Goal: Entertainment & Leisure: Browse casually

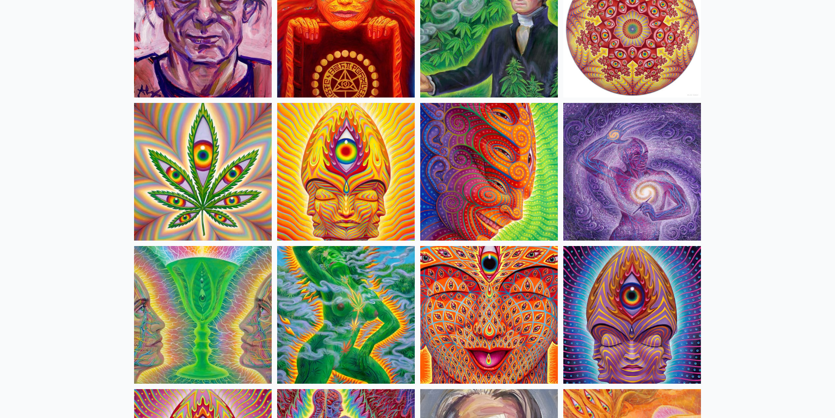
scroll to position [1595, 0]
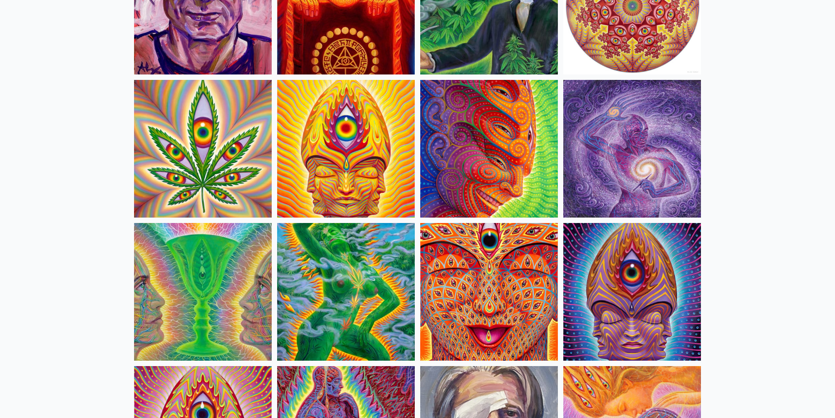
click at [464, 159] on img at bounding box center [489, 149] width 138 height 138
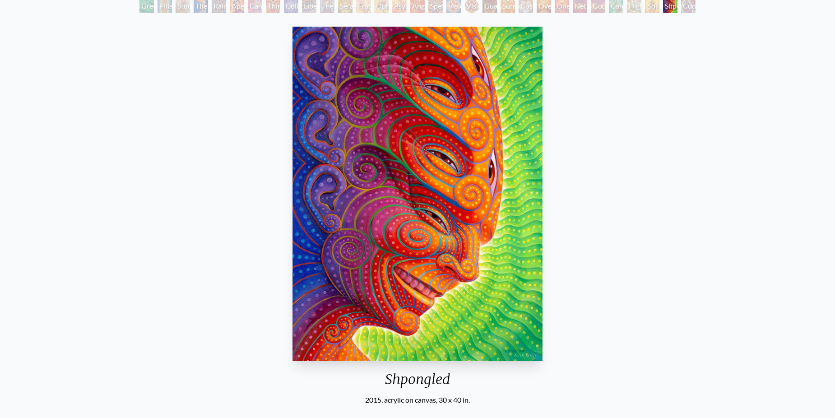
scroll to position [60, 0]
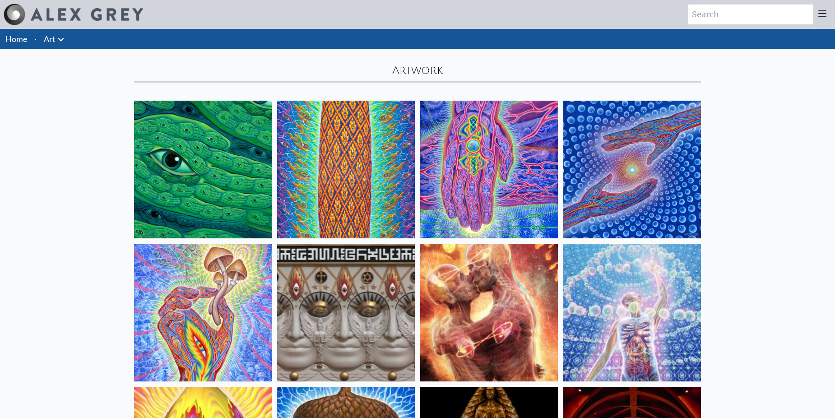
scroll to position [1730, 0]
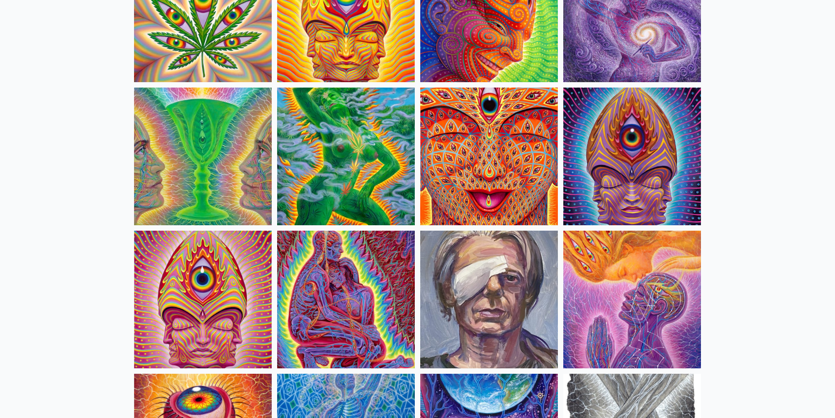
click at [628, 177] on img at bounding box center [632, 157] width 138 height 138
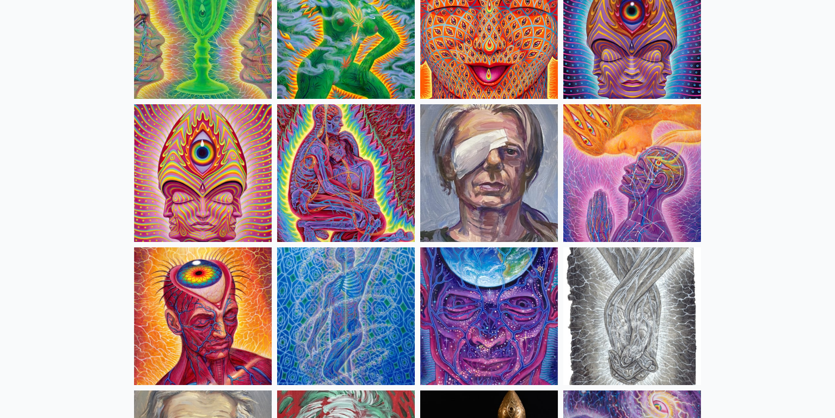
scroll to position [1865, 0]
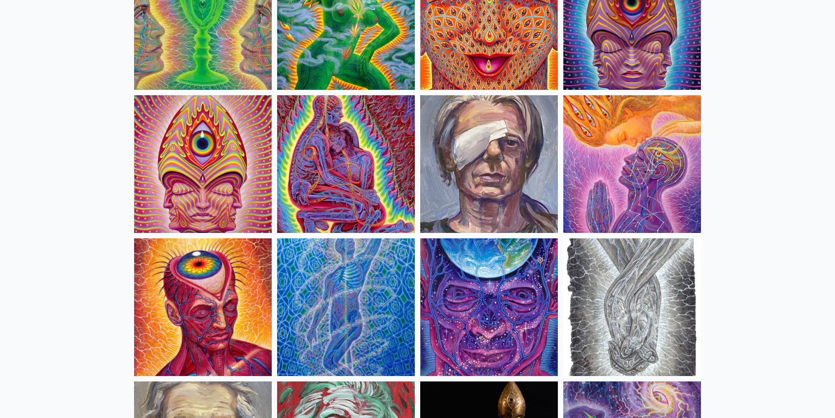
click at [348, 168] on img at bounding box center [346, 164] width 138 height 138
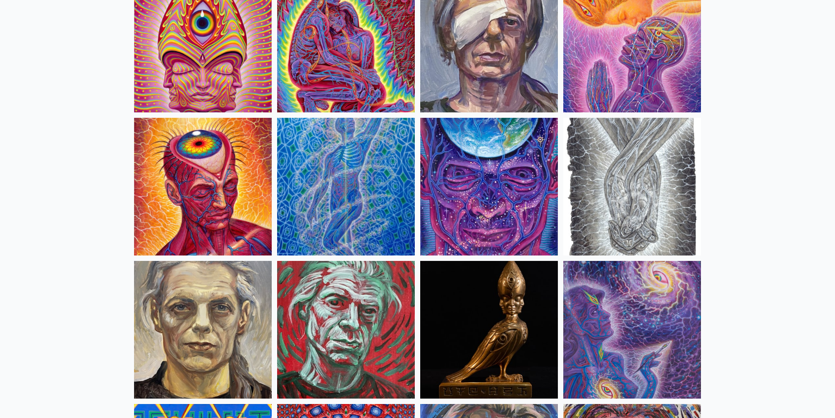
scroll to position [2001, 0]
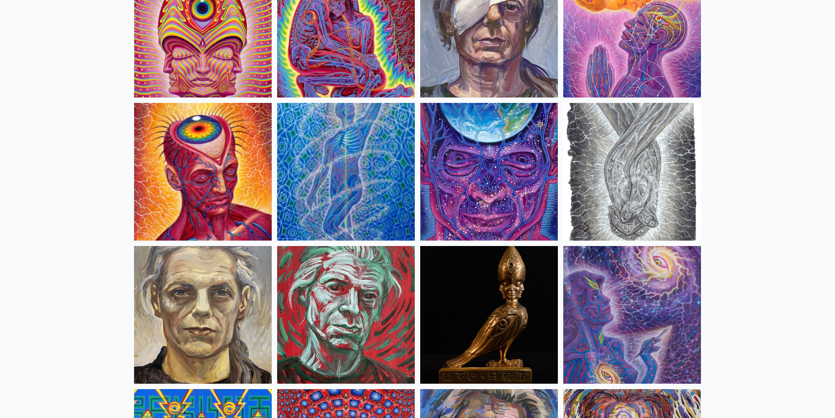
click at [473, 186] on img at bounding box center [489, 172] width 138 height 138
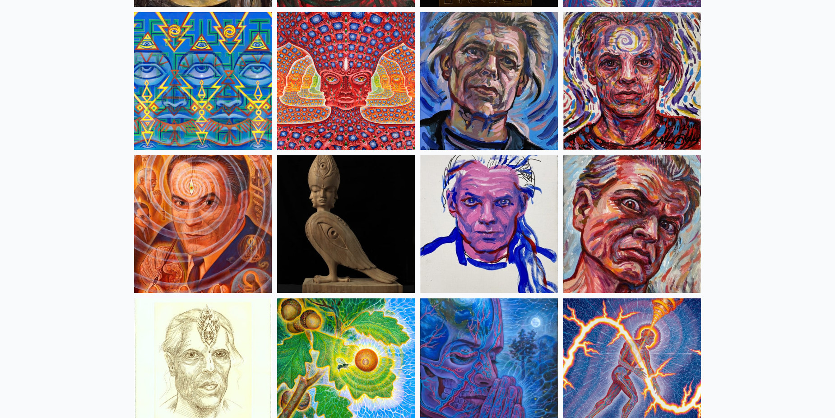
scroll to position [2407, 0]
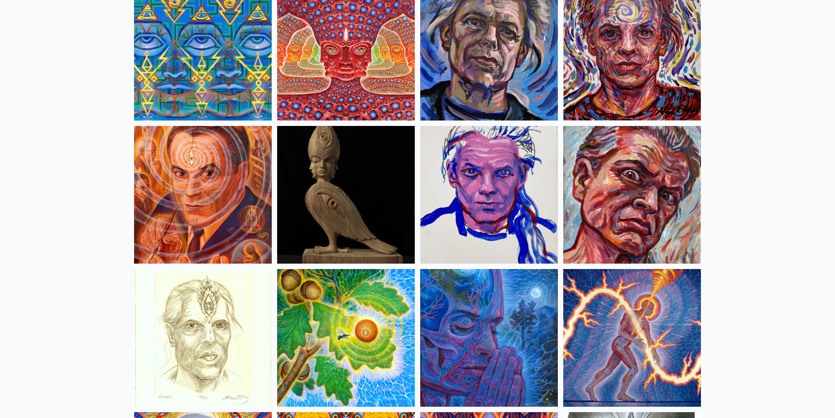
click at [235, 206] on img at bounding box center [203, 195] width 138 height 138
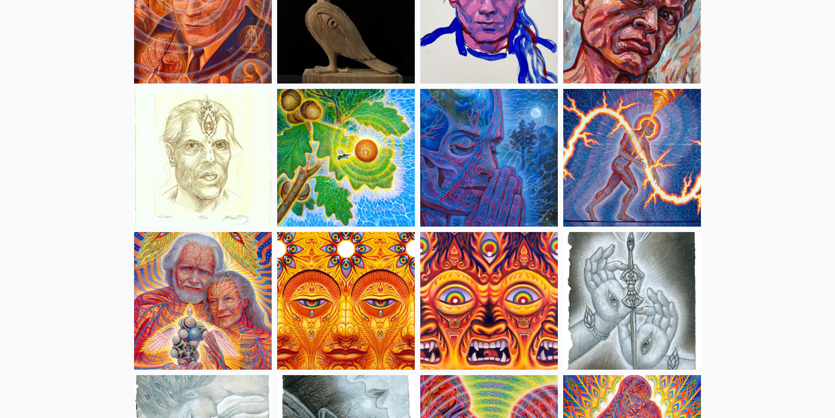
scroll to position [2588, 0]
click at [492, 190] on img at bounding box center [489, 157] width 138 height 138
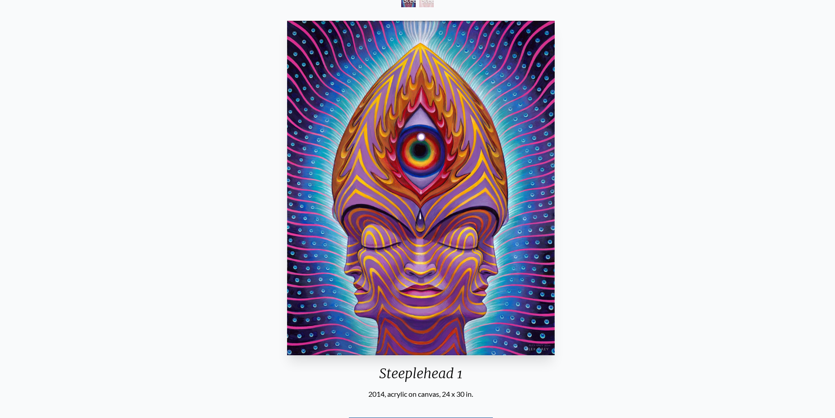
scroll to position [90, 0]
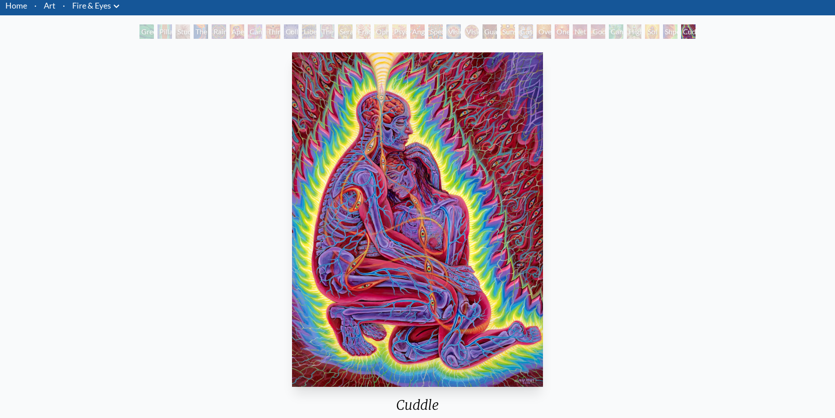
scroll to position [45, 0]
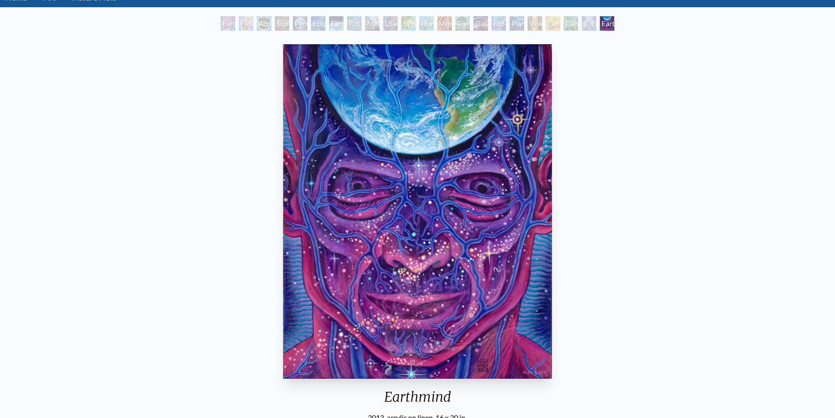
scroll to position [45, 0]
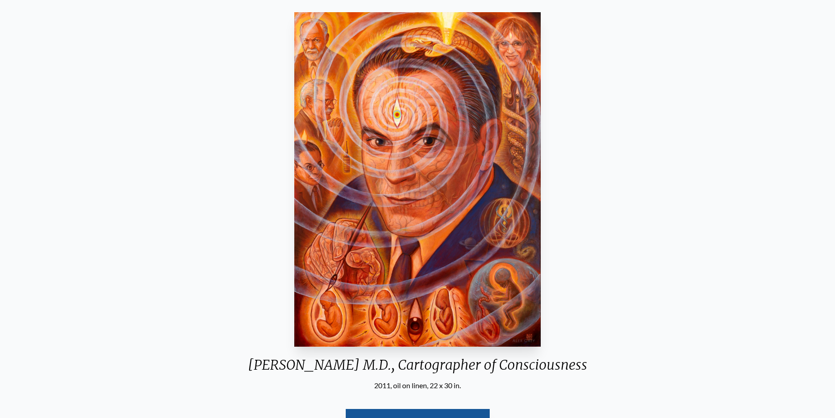
scroll to position [60, 0]
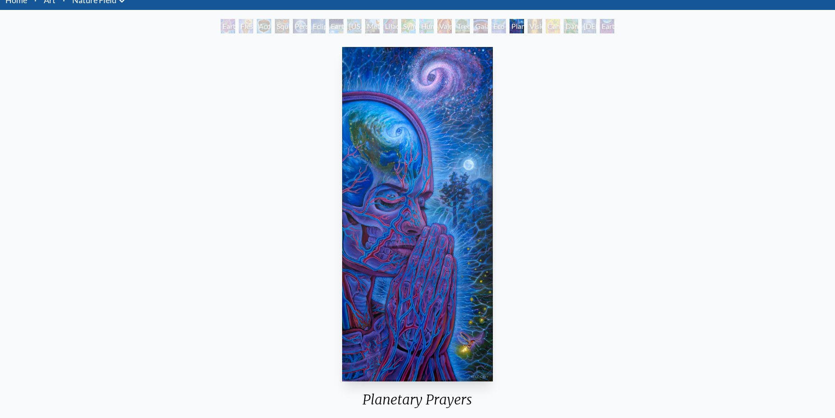
scroll to position [45, 0]
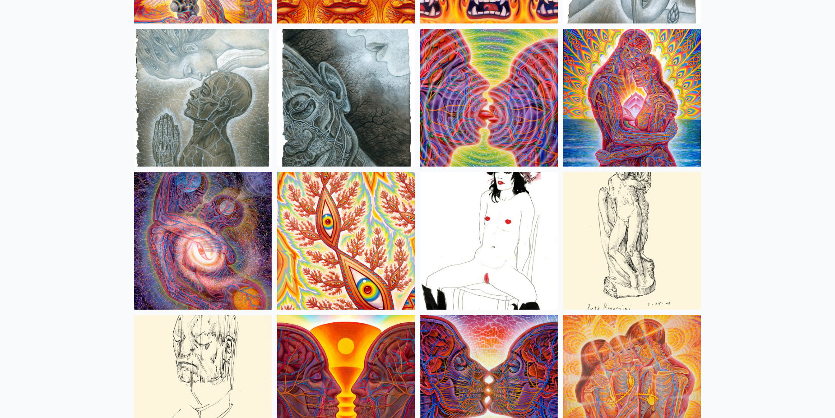
scroll to position [2934, 0]
click at [657, 181] on img at bounding box center [632, 241] width 138 height 138
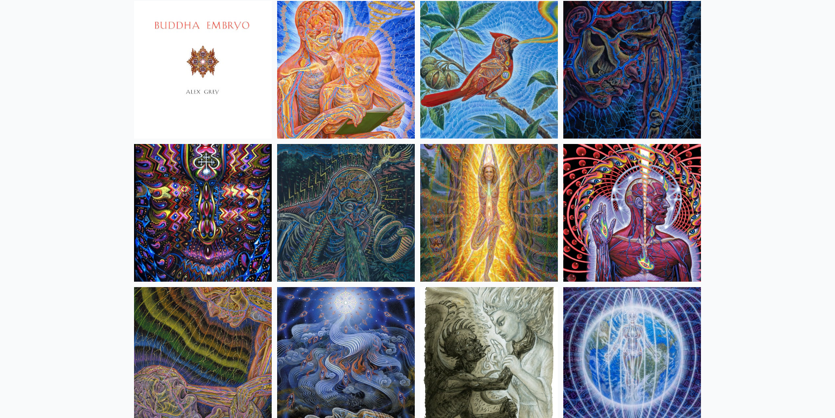
scroll to position [5506, 0]
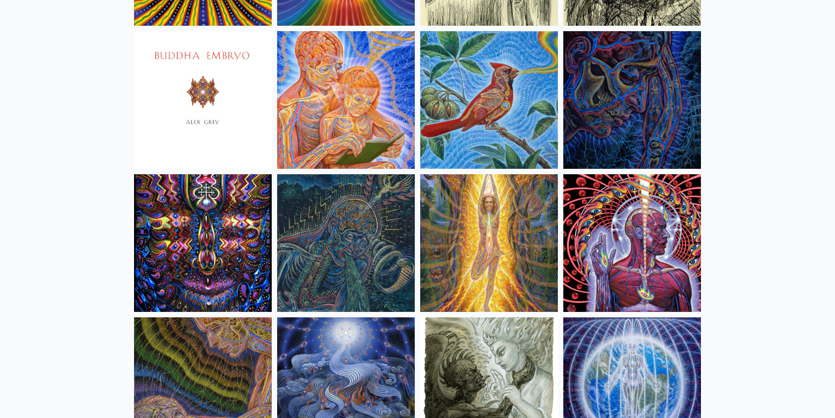
click at [325, 121] on img at bounding box center [346, 100] width 138 height 138
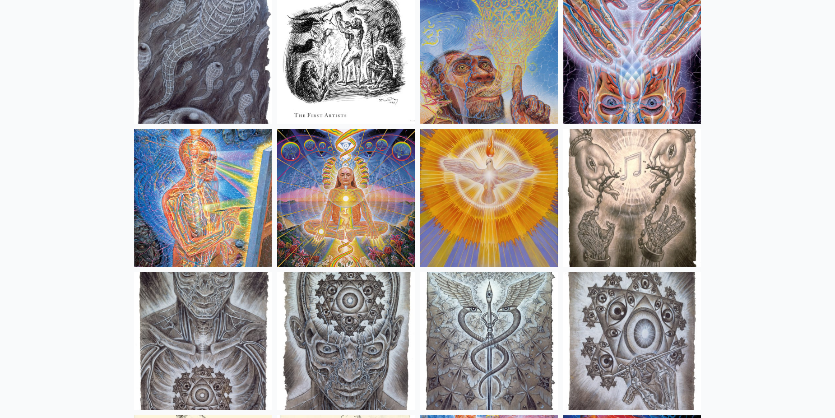
scroll to position [6574, 0]
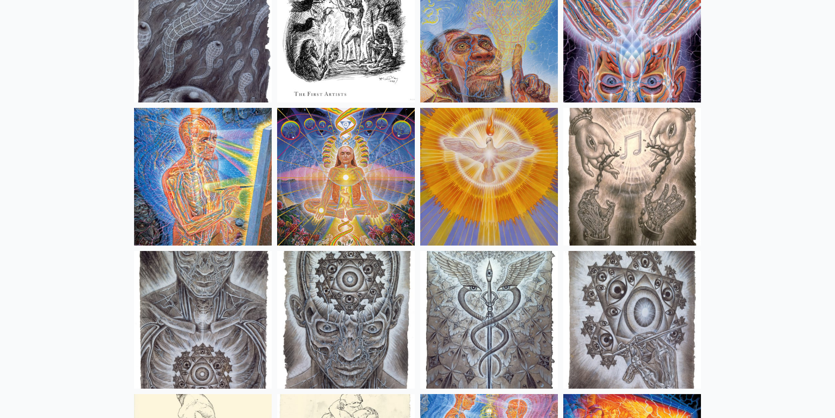
click at [635, 54] on img at bounding box center [632, 34] width 138 height 138
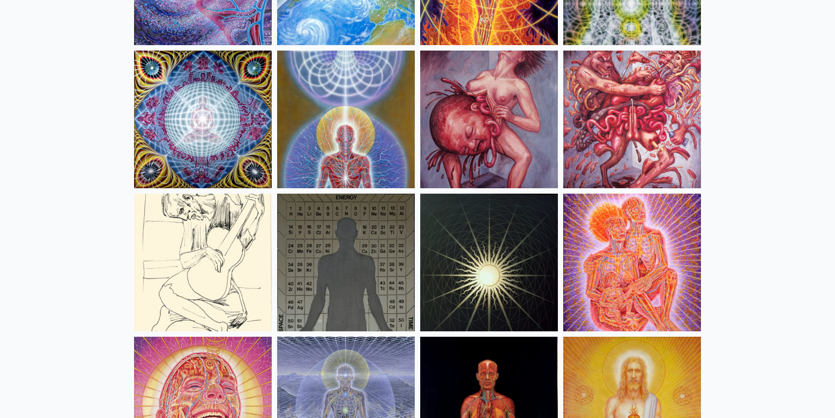
scroll to position [9207, 0]
click at [624, 94] on img at bounding box center [632, 119] width 138 height 138
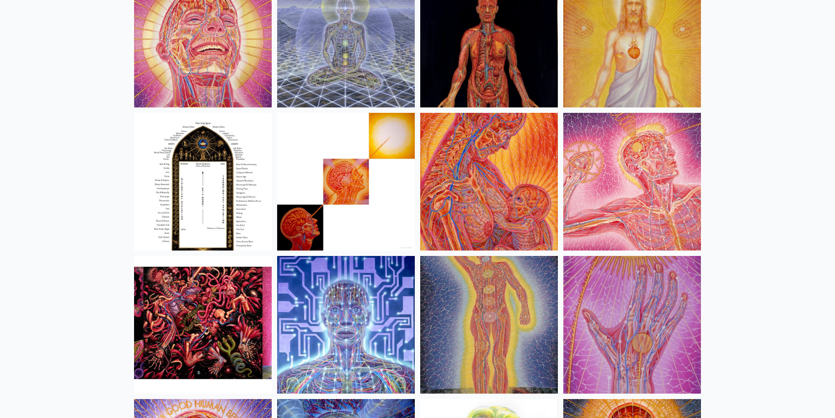
scroll to position [9569, 0]
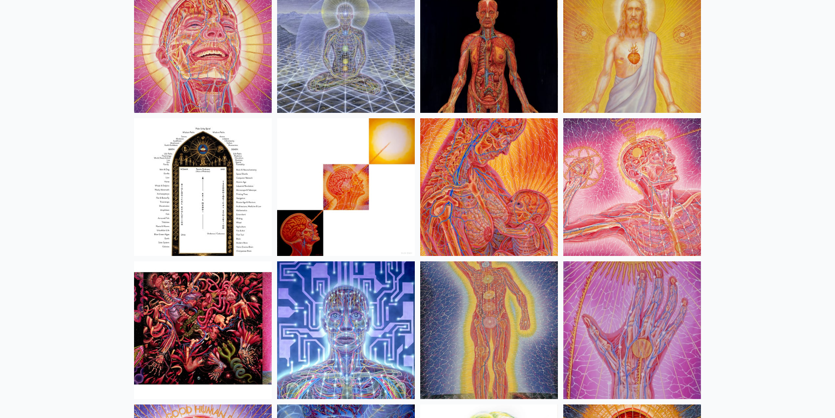
click at [224, 285] on img at bounding box center [203, 330] width 138 height 138
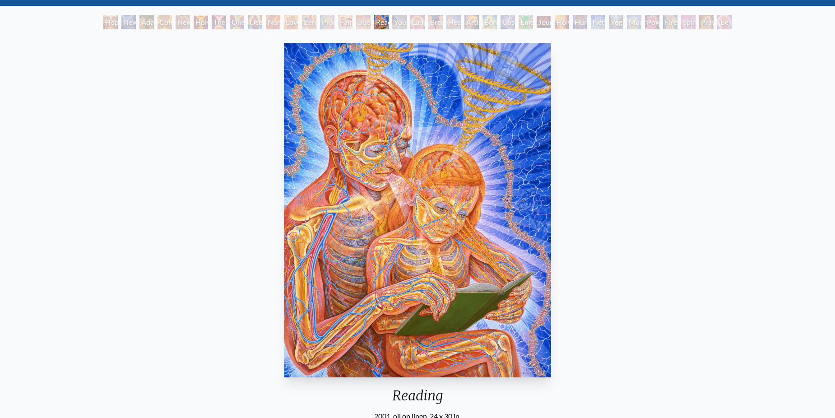
scroll to position [60, 0]
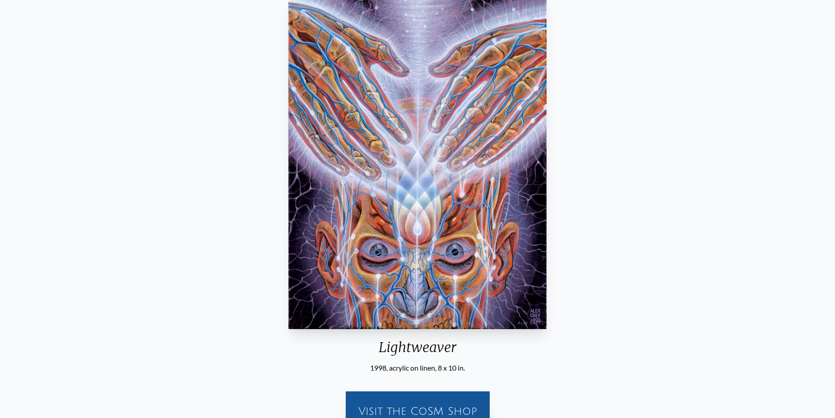
scroll to position [150, 0]
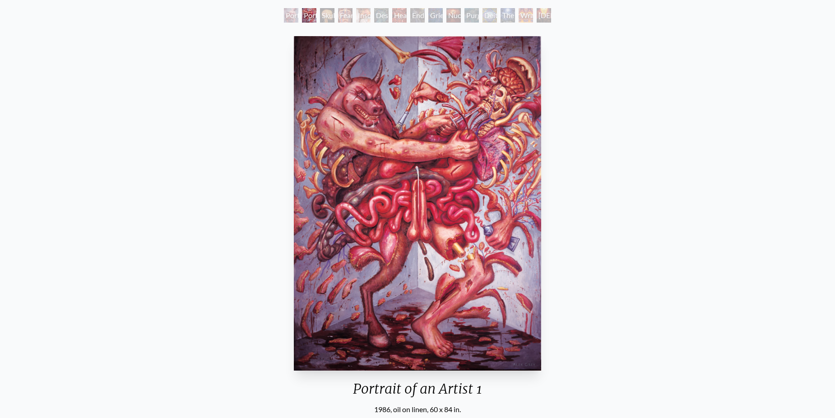
scroll to position [45, 0]
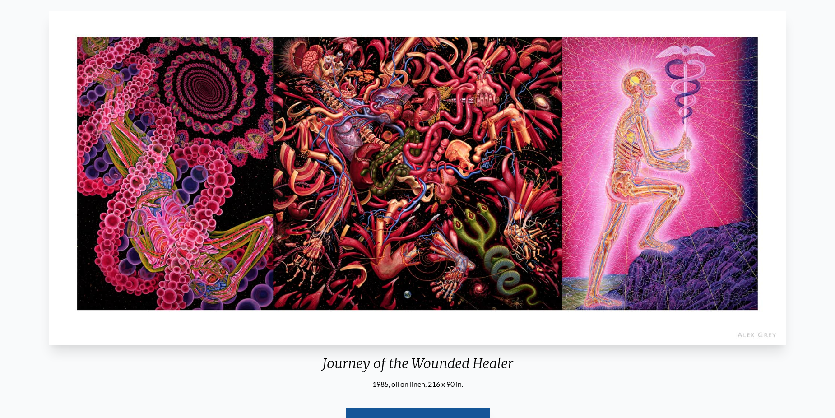
scroll to position [75, 0]
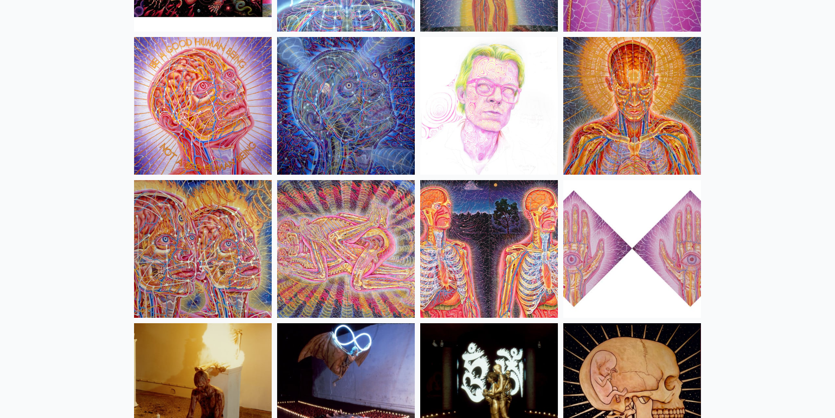
scroll to position [9962, 0]
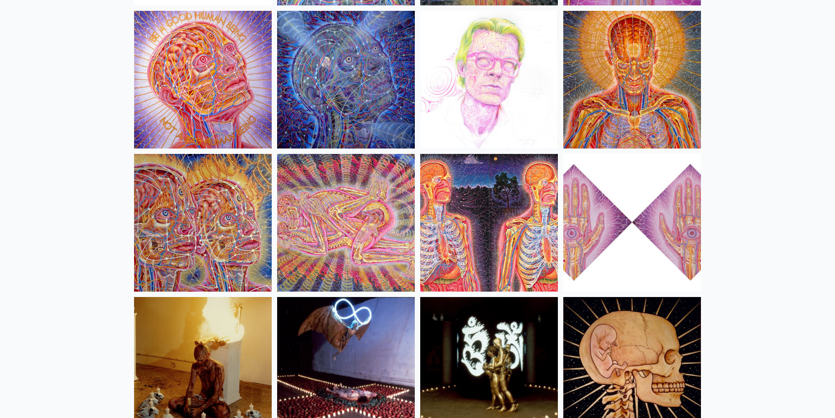
click at [463, 229] on img at bounding box center [489, 223] width 138 height 138
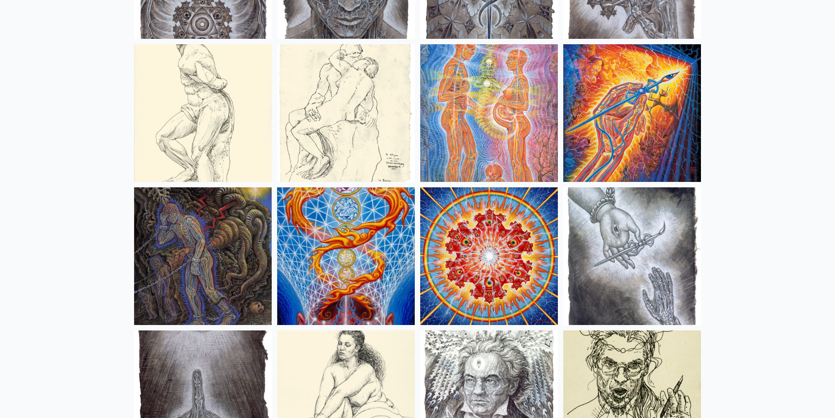
scroll to position [6926, 0]
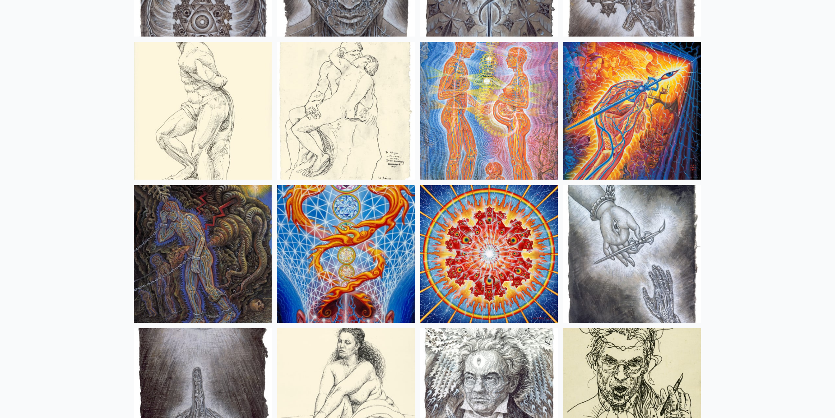
click at [607, 110] on img at bounding box center [632, 111] width 138 height 138
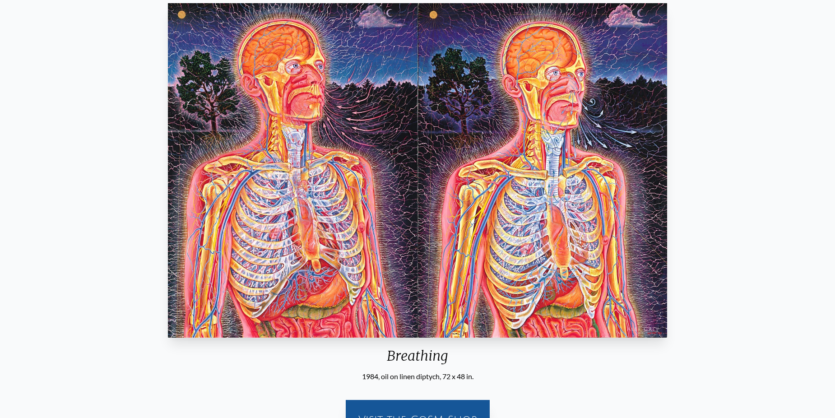
scroll to position [75, 0]
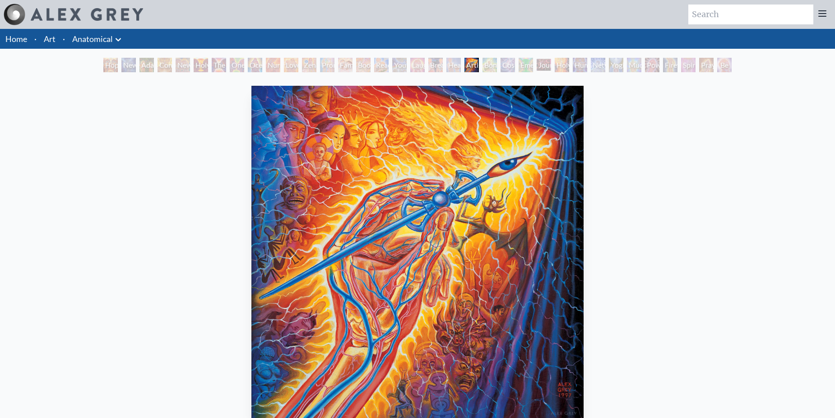
scroll to position [75, 0]
